Goal: Transaction & Acquisition: Purchase product/service

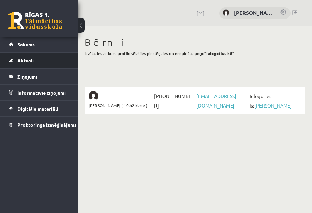
click at [26, 57] on link "Aktuāli" at bounding box center [39, 60] width 60 height 16
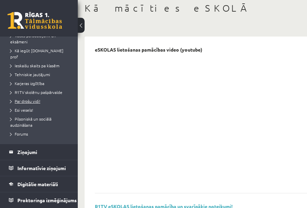
scroll to position [68, 0]
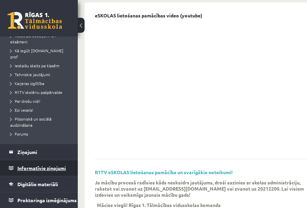
click at [28, 165] on legend "Informatīvie ziņojumi 0" at bounding box center [43, 168] width 52 height 16
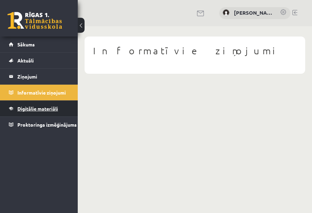
click at [35, 109] on span "Digitālie materiāli" at bounding box center [37, 108] width 41 height 6
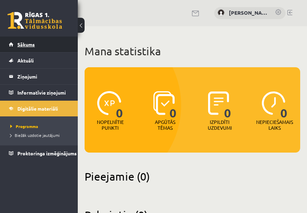
click at [22, 45] on span "Sākums" at bounding box center [25, 44] width 17 height 6
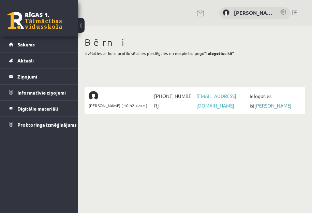
click at [255, 106] on link "[PERSON_NAME]" at bounding box center [272, 105] width 37 height 6
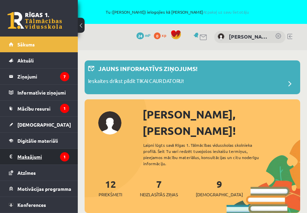
click at [21, 158] on legend "Maksājumi 1" at bounding box center [43, 157] width 52 height 16
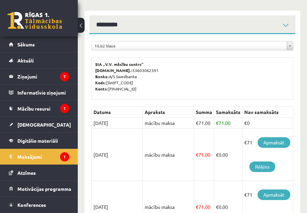
scroll to position [102, 0]
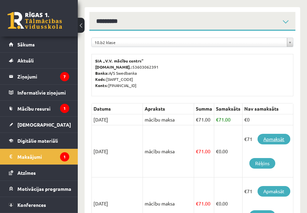
click at [268, 144] on link "Apmaksāt" at bounding box center [273, 139] width 33 height 11
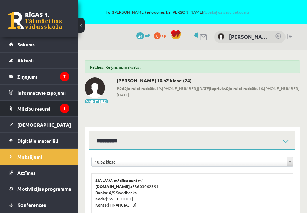
click at [28, 106] on span "Mācību resursi" at bounding box center [33, 108] width 33 height 6
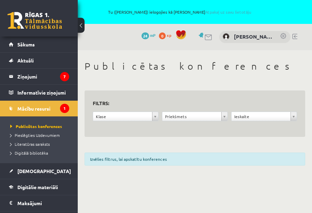
click at [295, 37] on link at bounding box center [294, 36] width 5 height 5
